Goal: Task Accomplishment & Management: Manage account settings

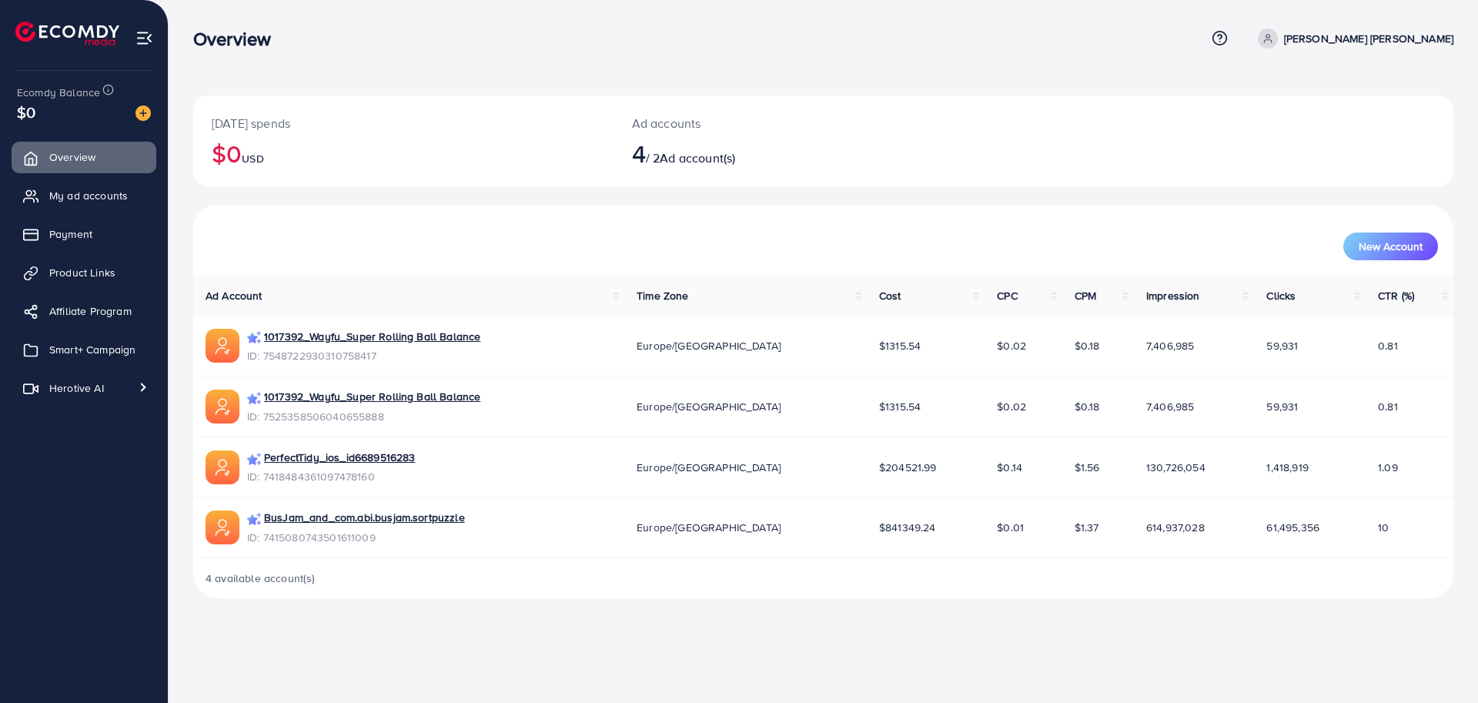
click at [507, 233] on div "New Account" at bounding box center [824, 247] width 1230 height 28
click at [94, 348] on span "Smart+ Campaign" at bounding box center [96, 349] width 86 height 15
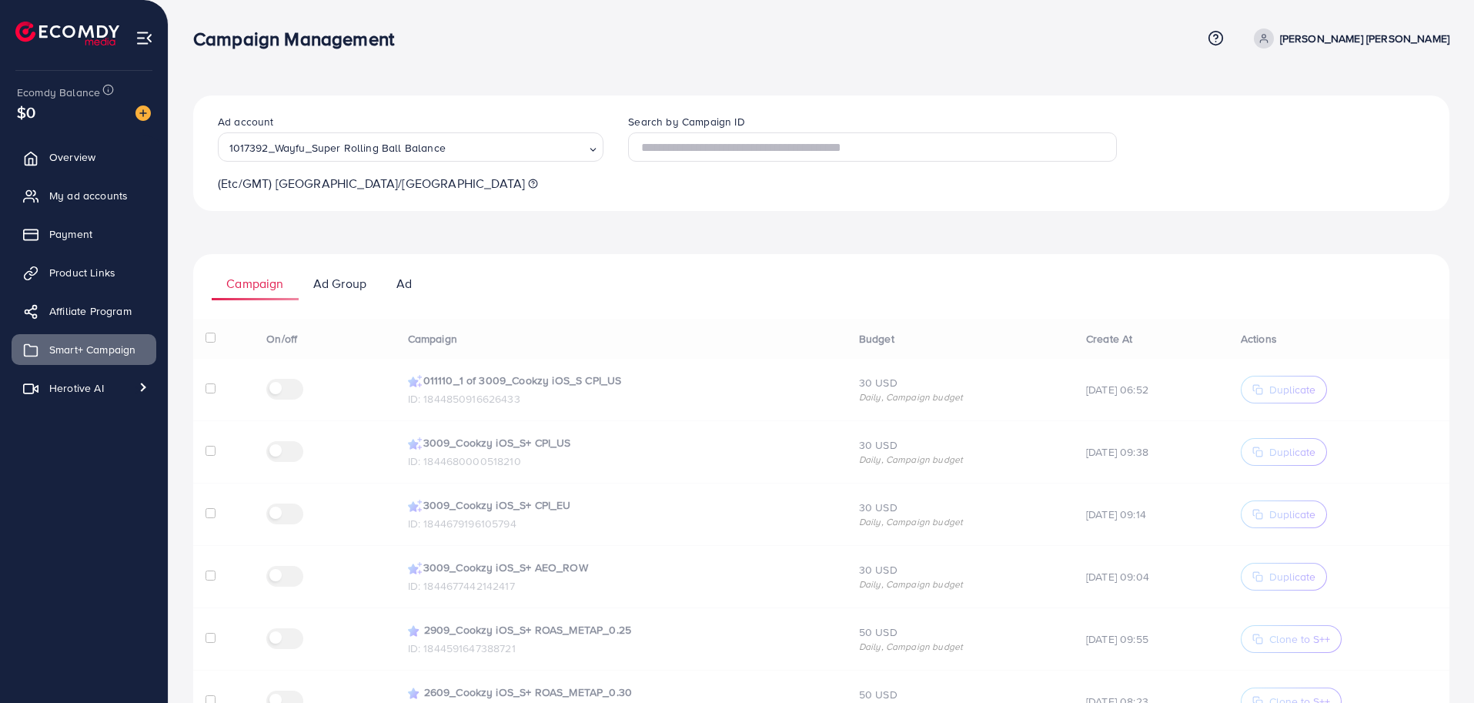
click at [624, 232] on div "Ad account 1017392_Wayfu_Super Rolling Ball Balance Loading... (Etc/GMT) Europe…" at bounding box center [821, 569] width 1257 height 949
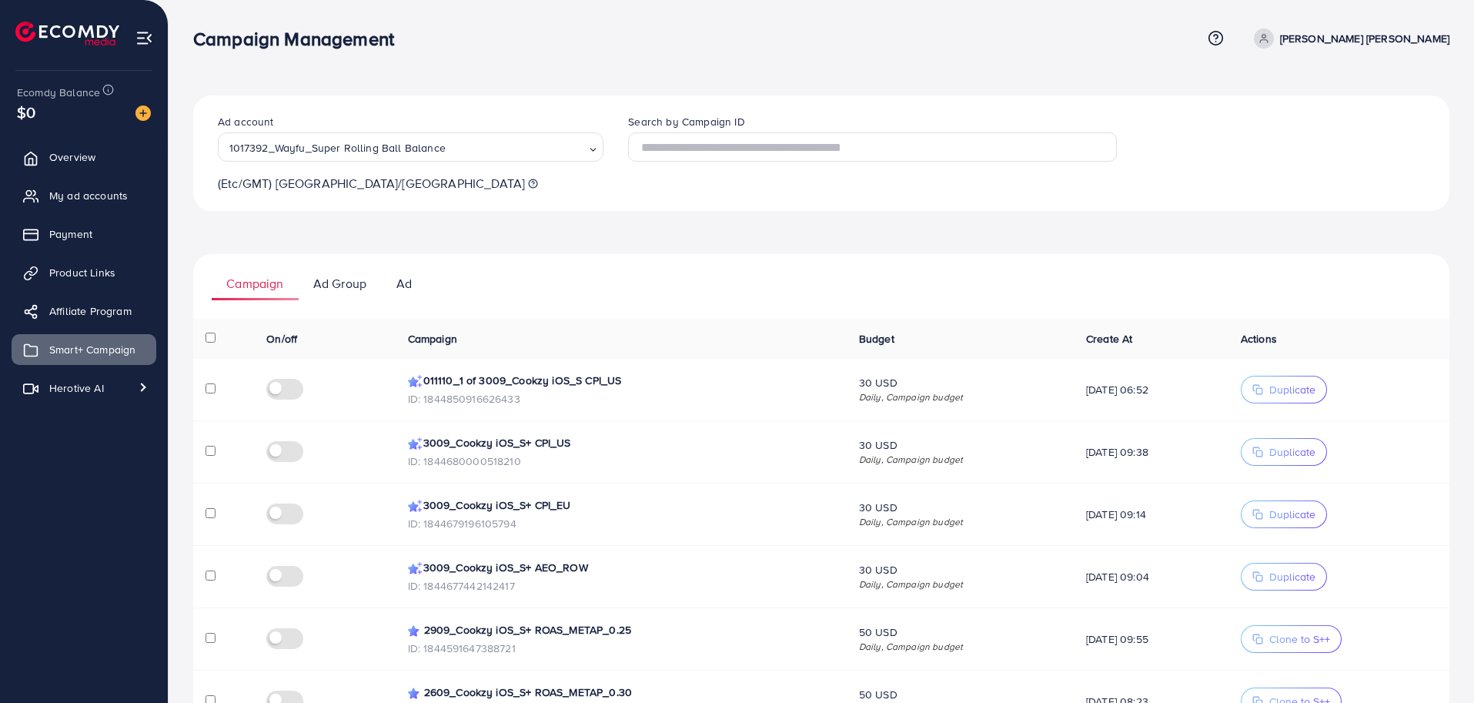
click at [725, 249] on div "Ad account 1017392_Wayfu_Super Rolling Ball Balance Loading... (Etc/GMT) Europe…" at bounding box center [821, 569] width 1257 height 949
click at [762, 269] on ul "Campaign Ad Group Ad" at bounding box center [821, 277] width 1257 height 46
click at [461, 241] on div "Ad account 1017392_Wayfu_Super Rolling Ball Balance Loading... (Etc/GMT) Europe…" at bounding box center [821, 569] width 1257 height 949
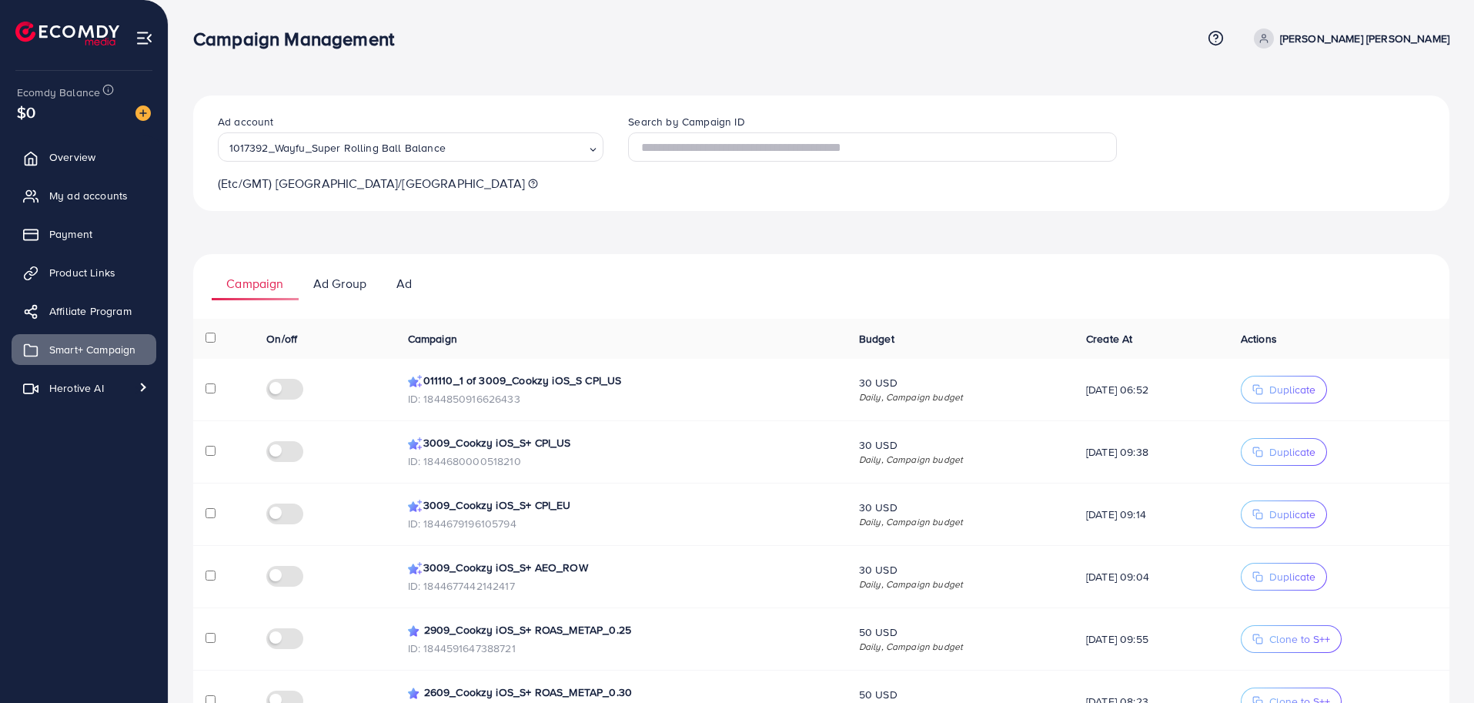
click at [676, 279] on ul "Campaign Ad Group Ad" at bounding box center [821, 277] width 1257 height 46
click at [683, 226] on div "Ad account 1017392_Wayfu_Super Rolling Ball Balance Loading... (Etc/GMT) Europe…" at bounding box center [821, 569] width 1257 height 949
click at [1404, 30] on p "[PERSON_NAME] [PERSON_NAME]" at bounding box center [1364, 38] width 169 height 18
click at [1365, 93] on span "Profile" at bounding box center [1354, 91] width 35 height 18
select select "*******"
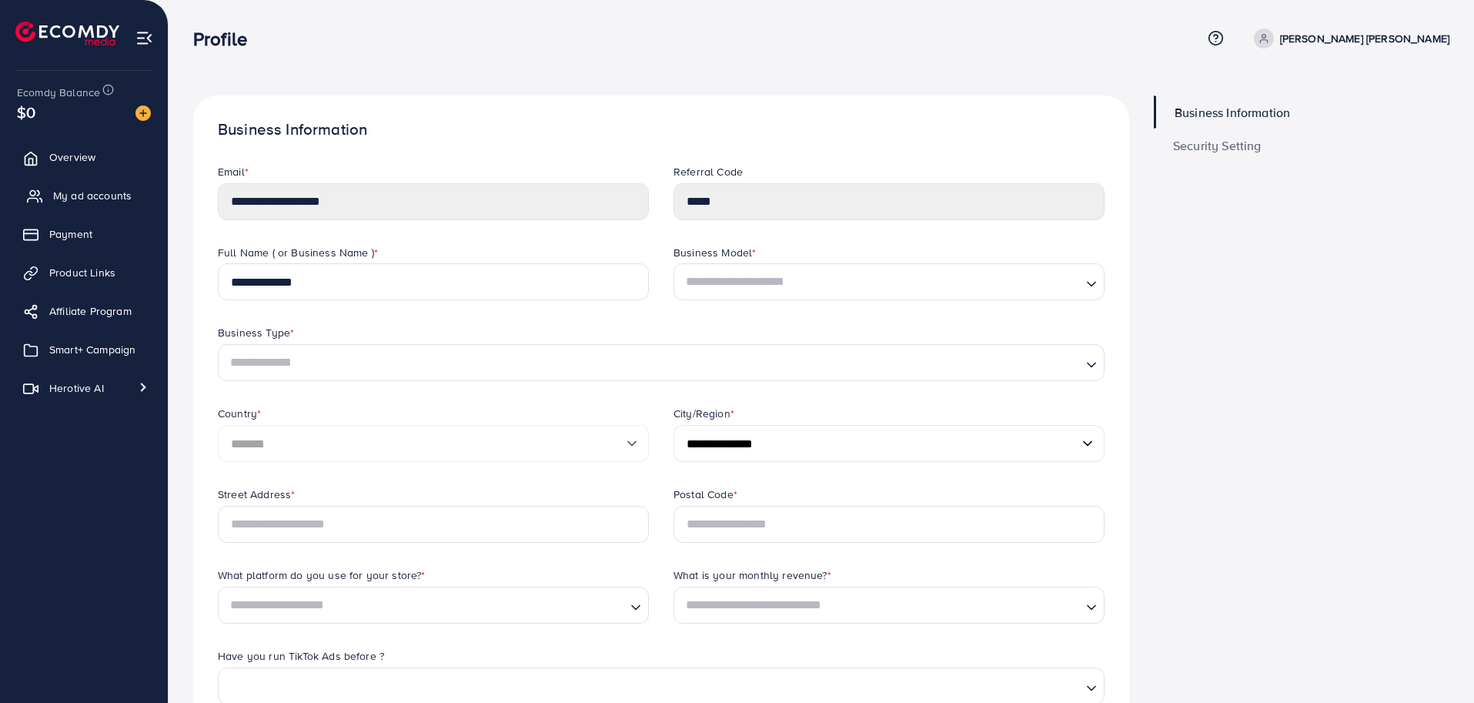
click at [106, 203] on span "My ad accounts" at bounding box center [92, 195] width 79 height 15
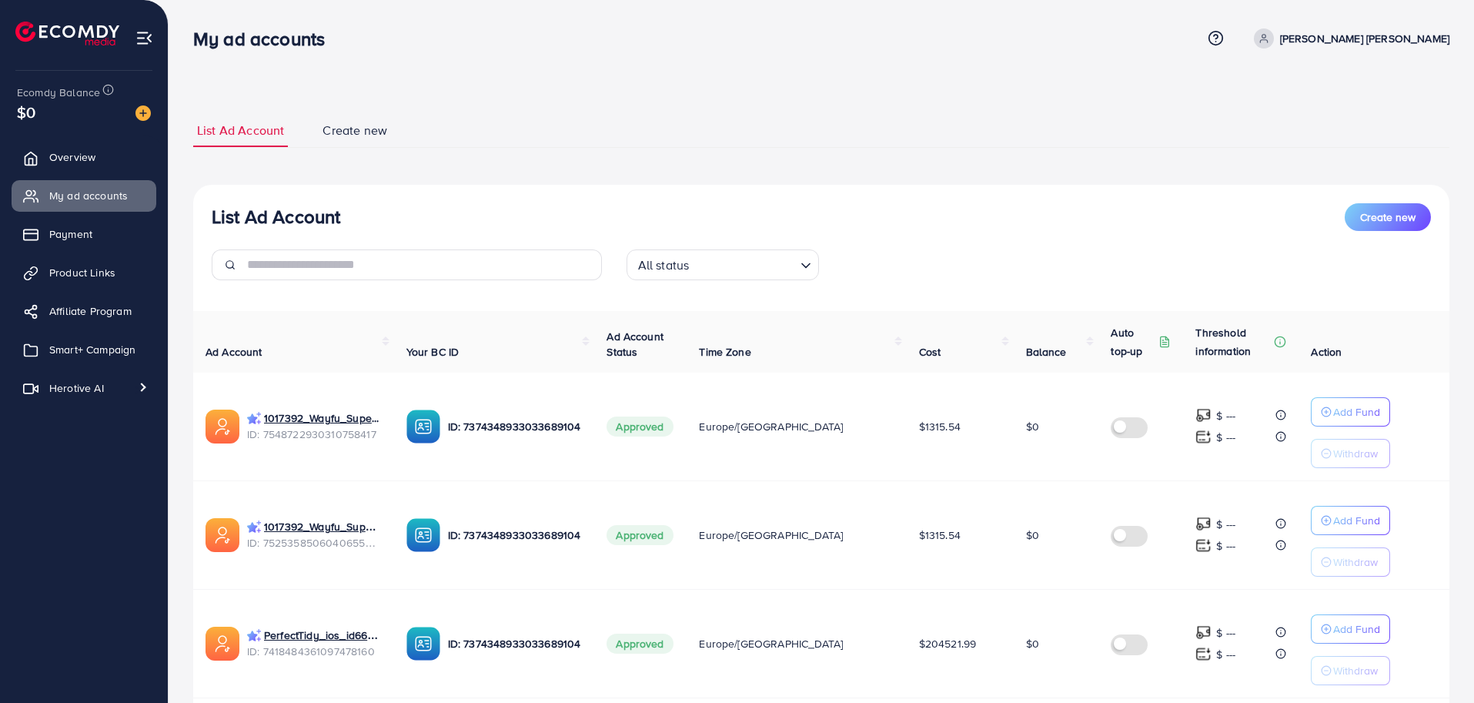
click at [594, 168] on div "List Ad Account Create new List Ad Account Create new All status Loading... Ad …" at bounding box center [821, 494] width 1257 height 761
click at [660, 133] on ul "List Ad Account Create new" at bounding box center [821, 131] width 1257 height 34
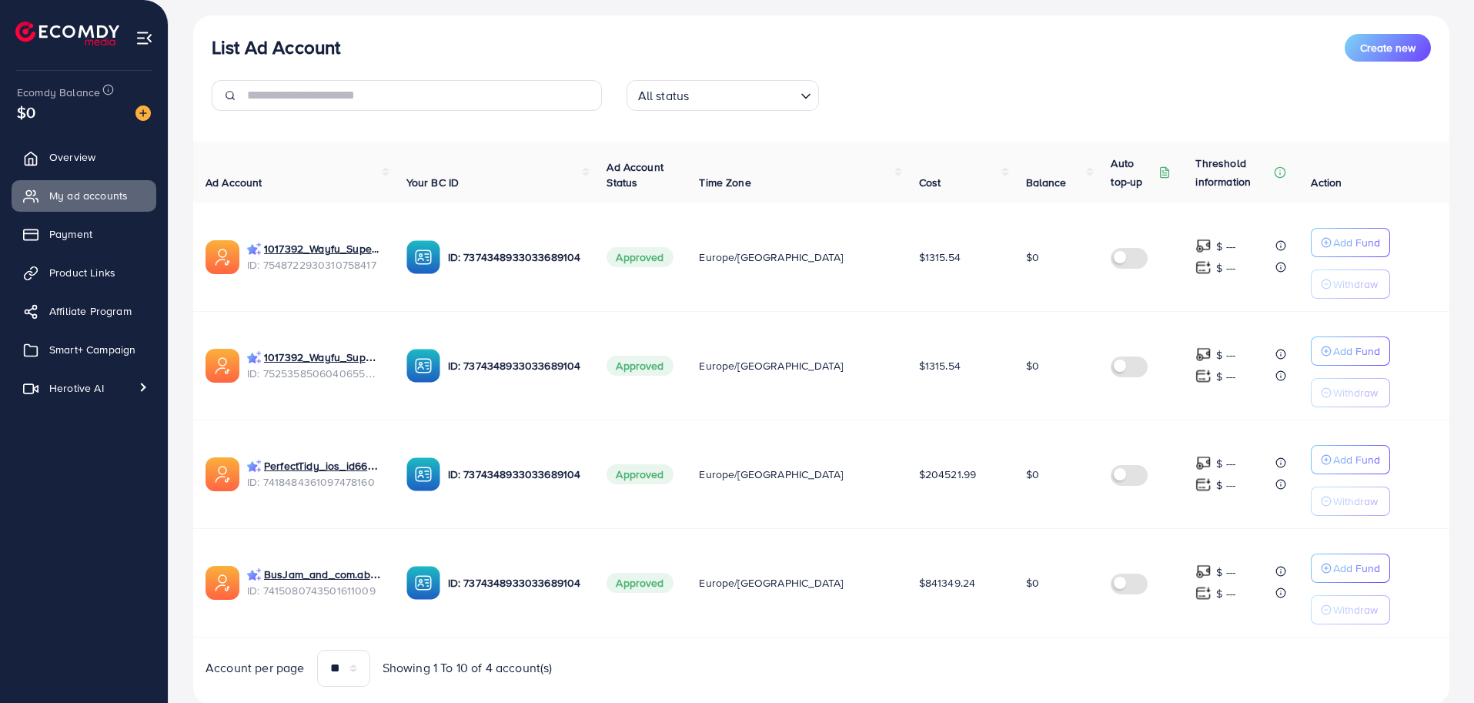
scroll to position [215, 0]
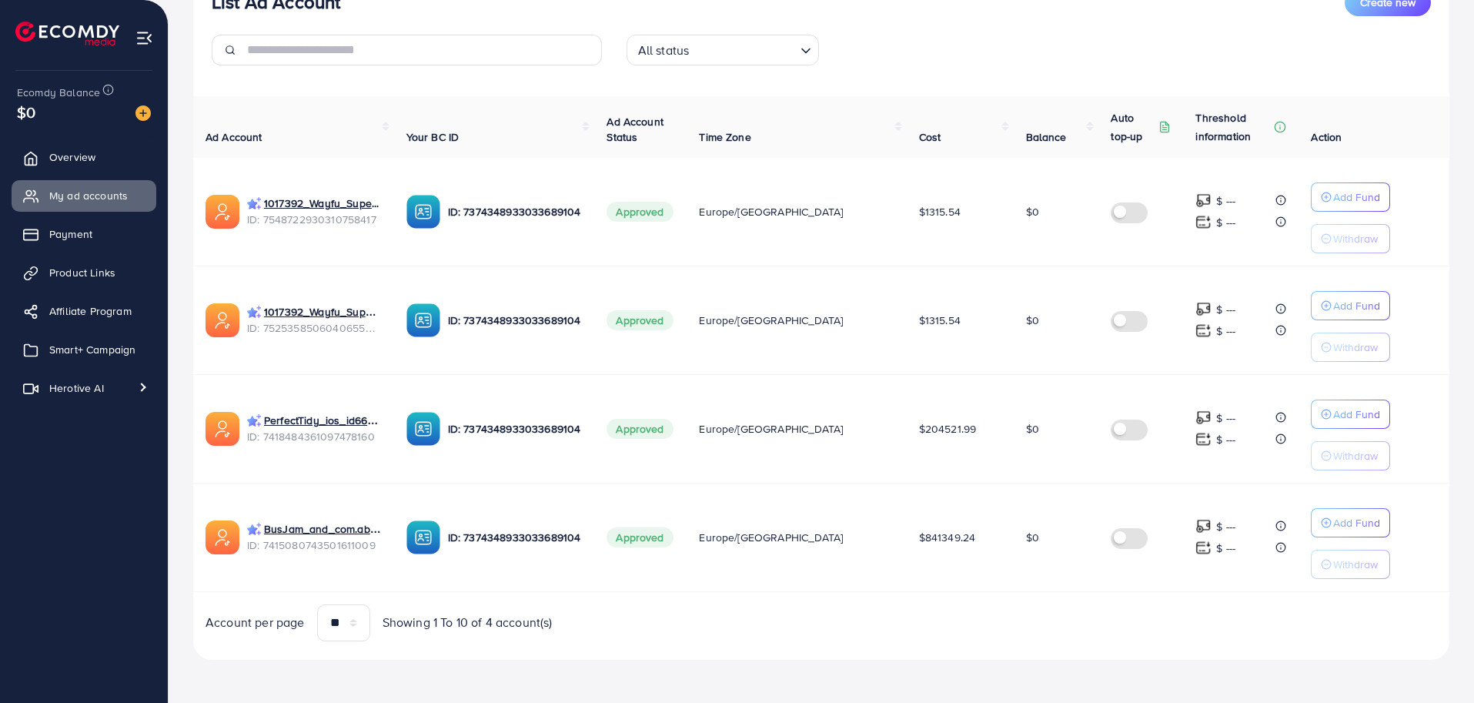
click at [631, 604] on div "Account per page ** ** ** *** Showing 1 To 10 of 4 account(s)" at bounding box center [507, 622] width 628 height 37
click at [68, 168] on link "Overview" at bounding box center [84, 157] width 145 height 31
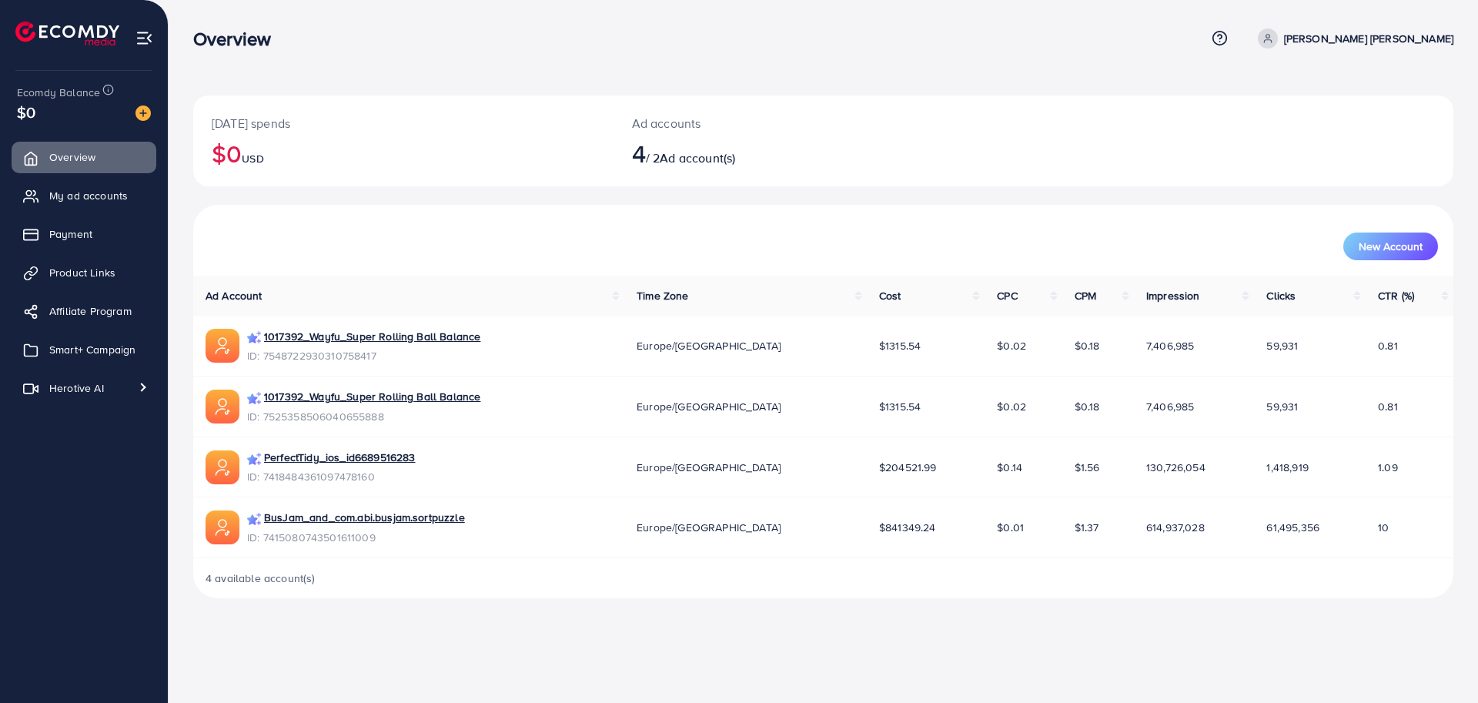
click at [464, 240] on div "New Account" at bounding box center [824, 247] width 1230 height 28
click at [530, 597] on div "4 available account(s)" at bounding box center [823, 578] width 1260 height 40
click at [584, 638] on div "Overview Help Center Contact Support Term and policy About Us Le Minh Thach Pro…" at bounding box center [739, 351] width 1478 height 703
click at [879, 532] on span "$841349.24" at bounding box center [907, 527] width 57 height 15
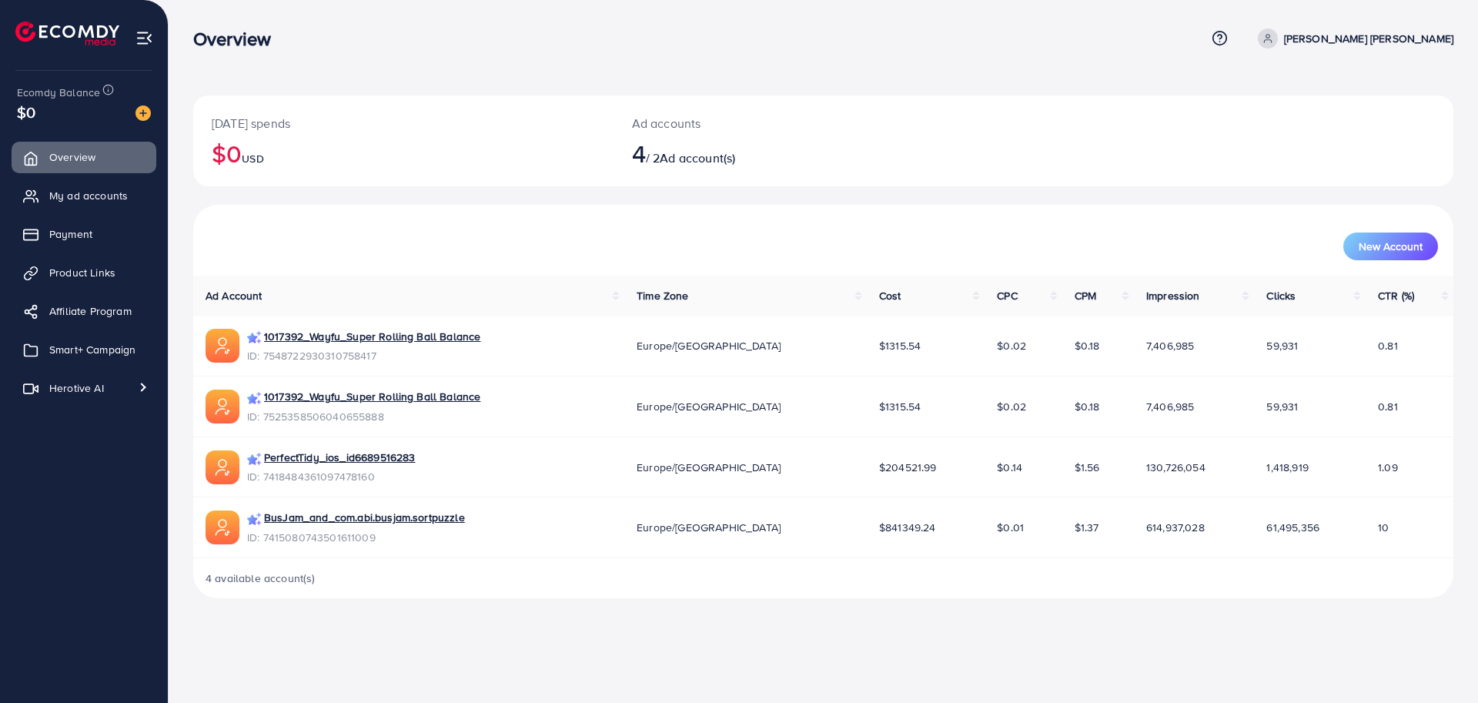
click at [919, 570] on div "4 available account(s)" at bounding box center [823, 578] width 1260 height 40
click at [962, 226] on div "New Account" at bounding box center [823, 240] width 1254 height 40
